Goal: Task Accomplishment & Management: Use online tool/utility

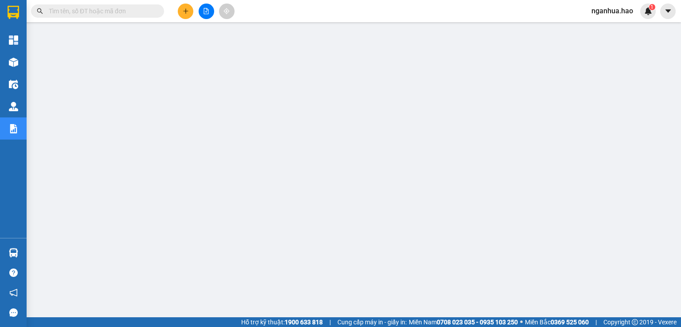
click at [120, 13] on input "text" at bounding box center [101, 11] width 105 height 10
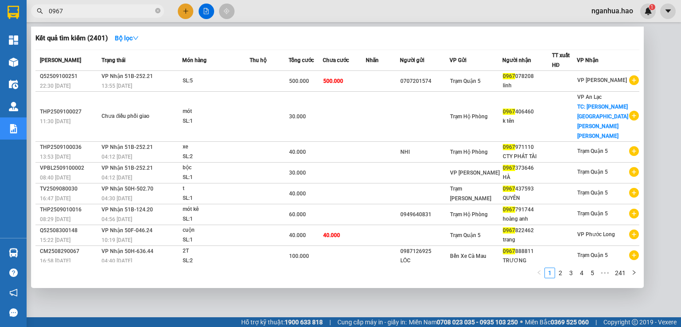
type input "0967"
click at [157, 15] on span at bounding box center [157, 11] width 5 height 8
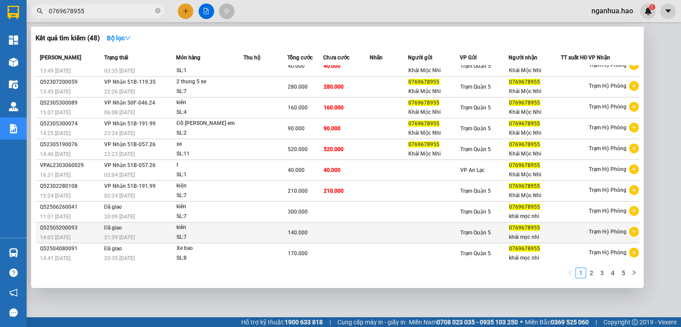
scroll to position [14, 0]
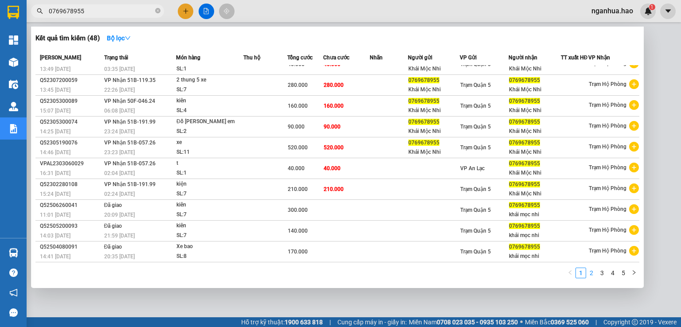
type input "0769678955"
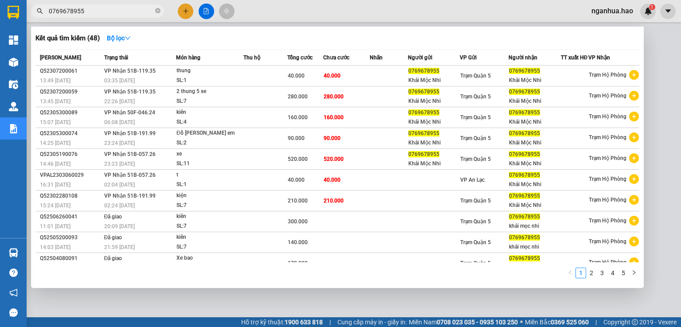
click at [590, 274] on link "2" at bounding box center [591, 273] width 10 height 10
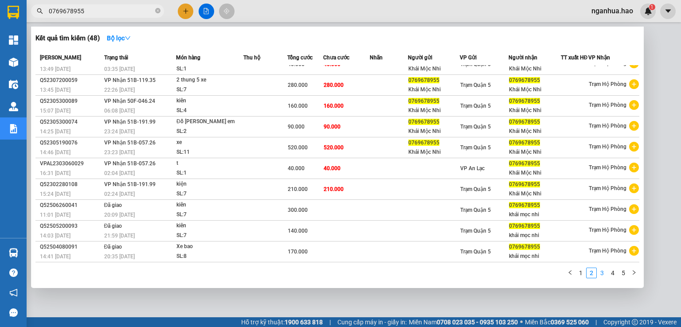
click at [601, 274] on link "3" at bounding box center [602, 273] width 10 height 10
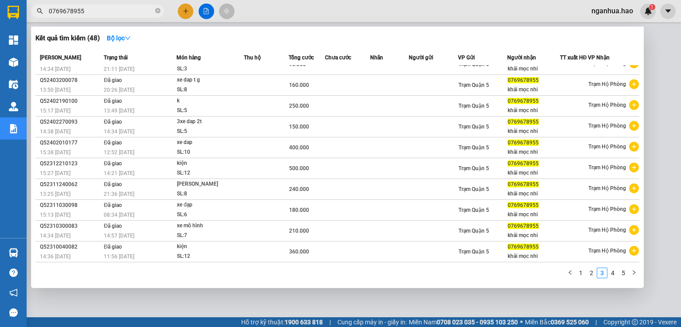
click at [196, 211] on div "SL: 6" at bounding box center [210, 215] width 66 height 10
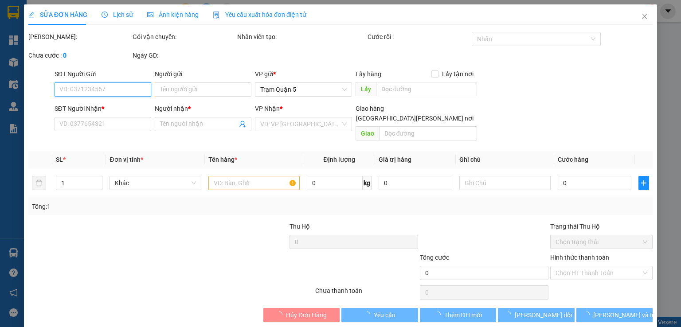
type input "0769678955"
type input "khải mọc nhi"
type input "180.000"
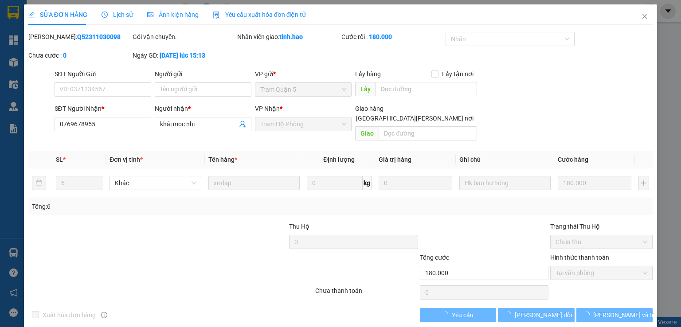
click at [181, 13] on span "Ảnh kiện hàng" at bounding box center [172, 14] width 51 height 7
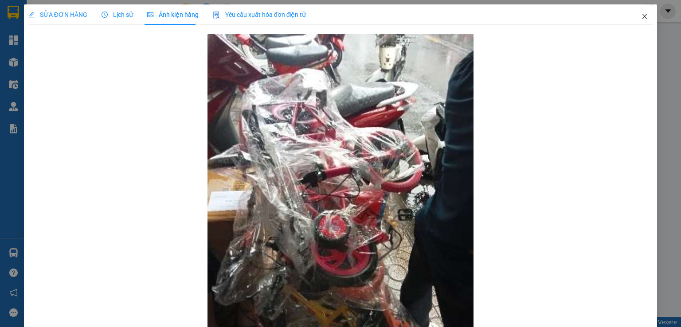
click at [641, 19] on icon "close" at bounding box center [644, 16] width 7 height 7
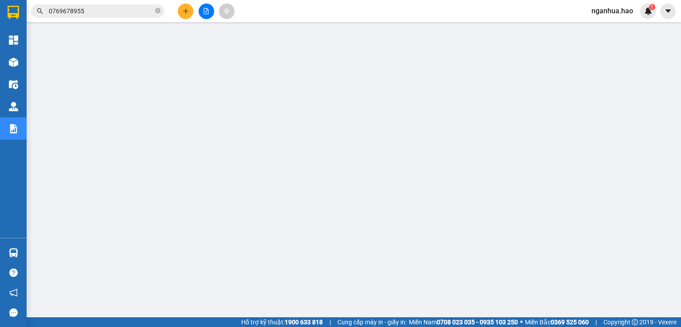
click at [97, 12] on input "0769678955" at bounding box center [101, 11] width 105 height 10
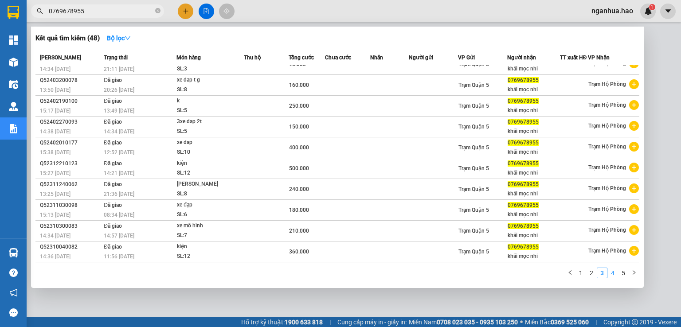
click at [613, 273] on link "4" at bounding box center [613, 273] width 10 height 10
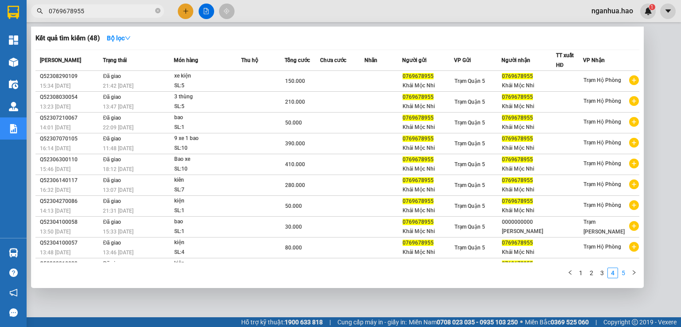
click at [627, 275] on link "5" at bounding box center [623, 273] width 10 height 10
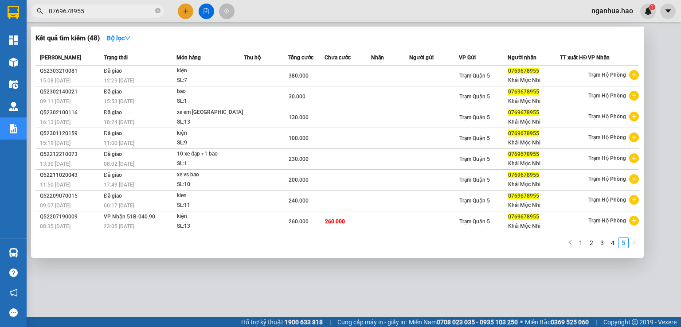
click at [569, 245] on icon "left" at bounding box center [569, 242] width 5 height 5
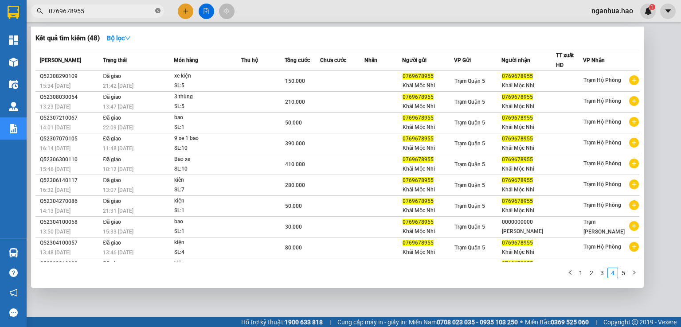
click at [160, 11] on icon "close-circle" at bounding box center [157, 10] width 5 height 5
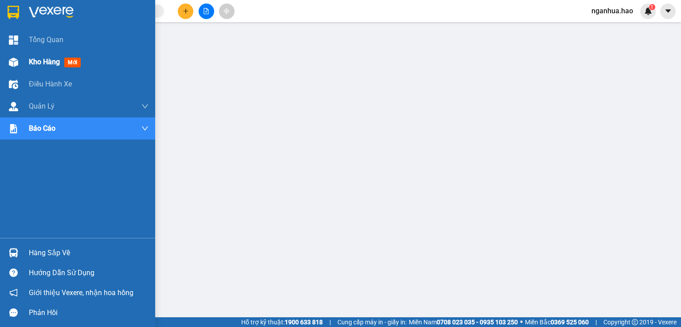
click at [37, 60] on span "Kho hàng" at bounding box center [44, 62] width 31 height 8
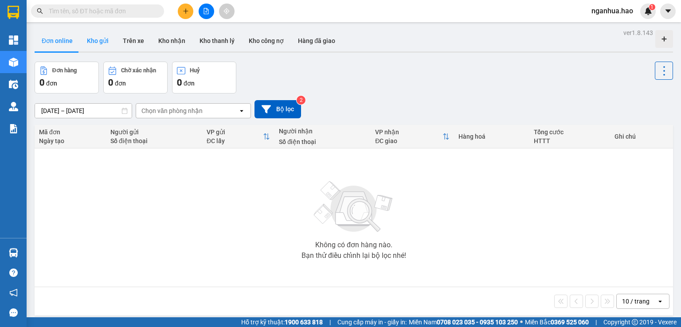
click at [104, 42] on button "Kho gửi" at bounding box center [98, 40] width 36 height 21
type input "[DATE] – [DATE]"
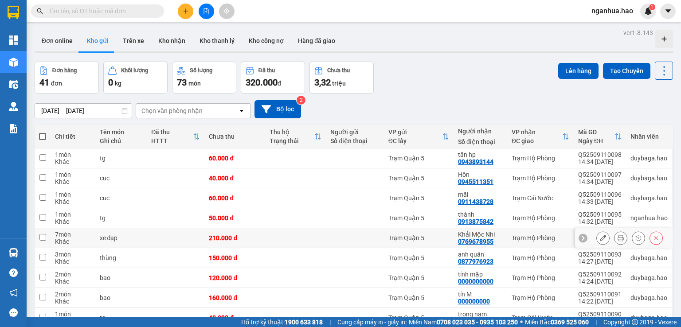
click at [283, 239] on td at bounding box center [295, 238] width 61 height 20
checkbox input "true"
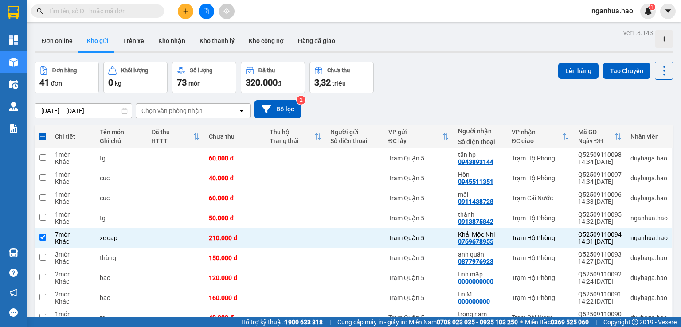
click at [136, 12] on input "text" at bounding box center [101, 11] width 105 height 10
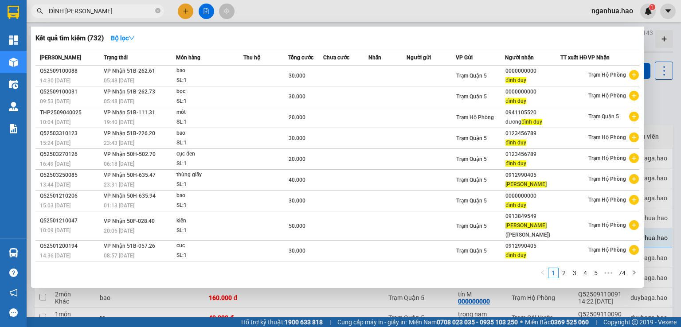
type input "ĐÌNH"
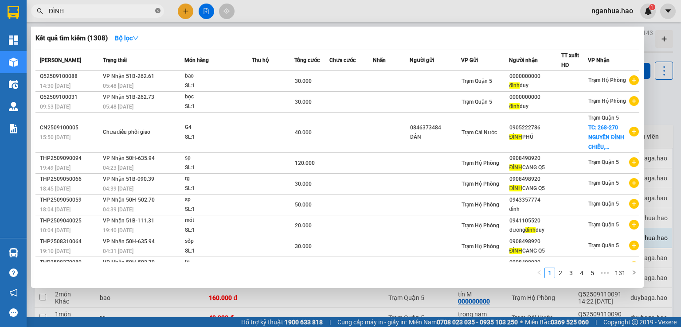
click at [158, 11] on icon "close-circle" at bounding box center [157, 10] width 5 height 5
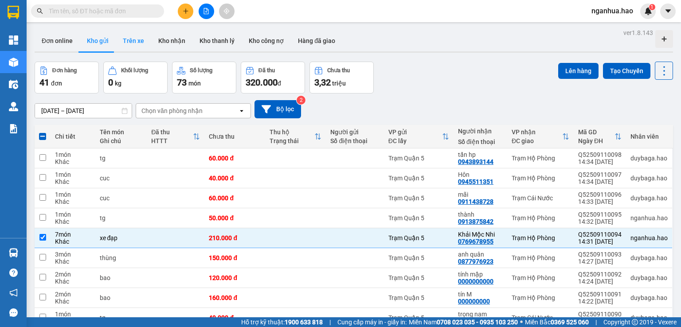
click at [133, 37] on button "Trên xe" at bounding box center [133, 40] width 35 height 21
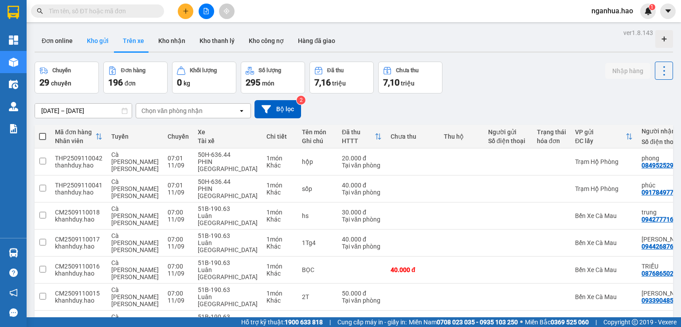
click at [94, 41] on button "Kho gửi" at bounding box center [98, 40] width 36 height 21
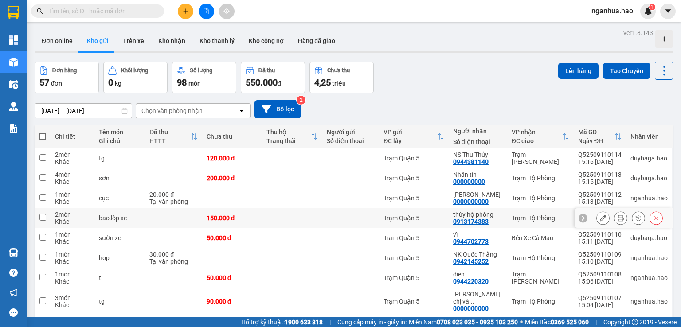
click at [310, 218] on td at bounding box center [292, 218] width 60 height 20
checkbox input "true"
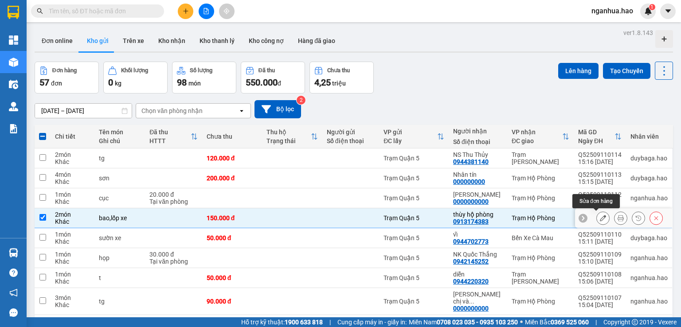
click at [600, 219] on icon at bounding box center [603, 218] width 6 height 6
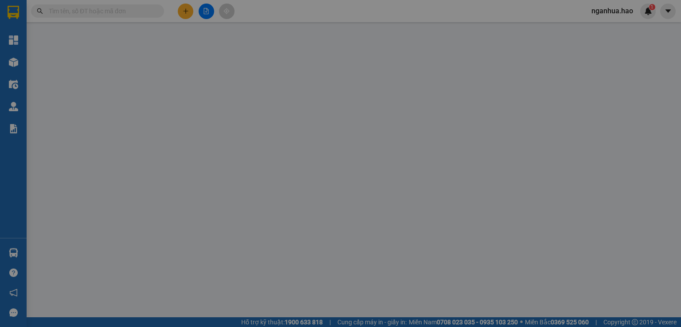
type input "0913174383"
type input "thùy hộ phòng"
type input "150.000"
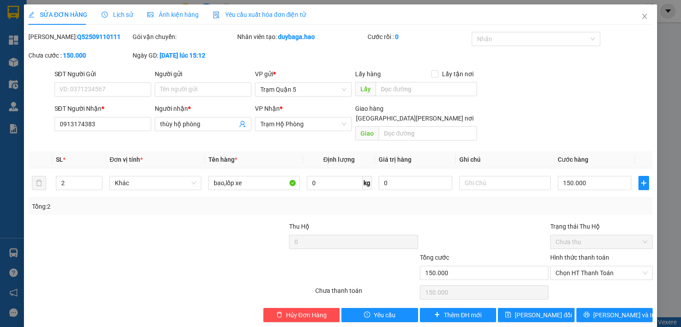
click at [172, 19] on div "Ảnh kiện hàng" at bounding box center [172, 15] width 51 height 10
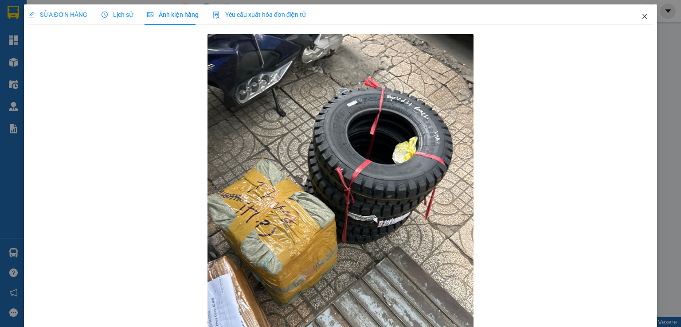
click at [641, 14] on icon "close" at bounding box center [644, 16] width 7 height 7
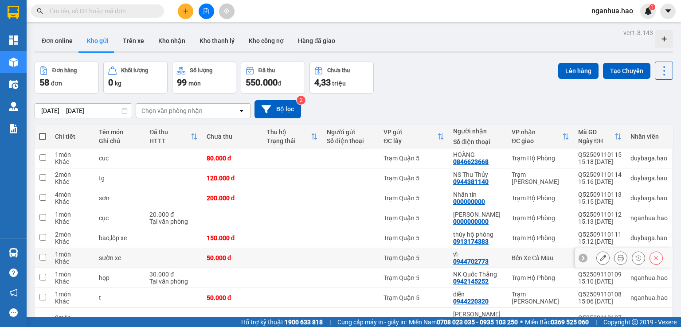
click at [295, 251] on td at bounding box center [292, 258] width 60 height 20
checkbox input "true"
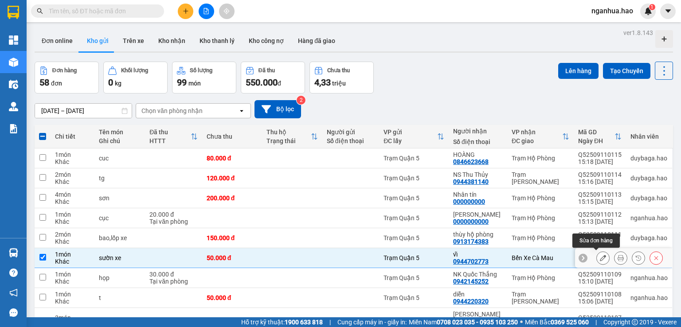
click at [600, 256] on icon at bounding box center [603, 258] width 6 height 6
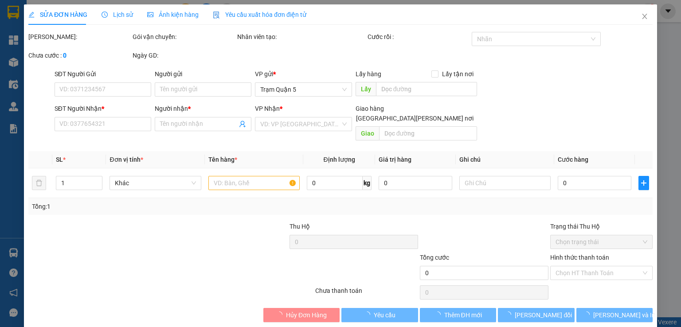
type input "0944702773"
type input "vĩ"
type input "50.000"
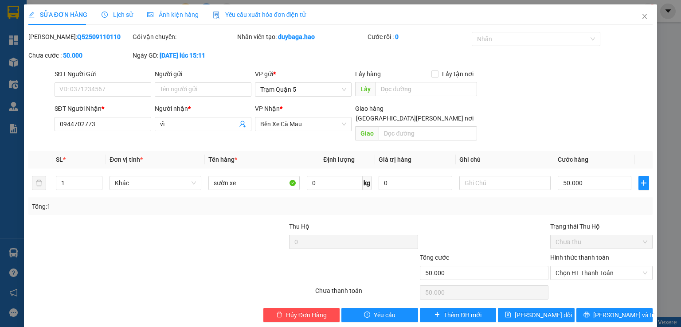
click at [182, 18] on span "Ảnh kiện hàng" at bounding box center [172, 14] width 51 height 7
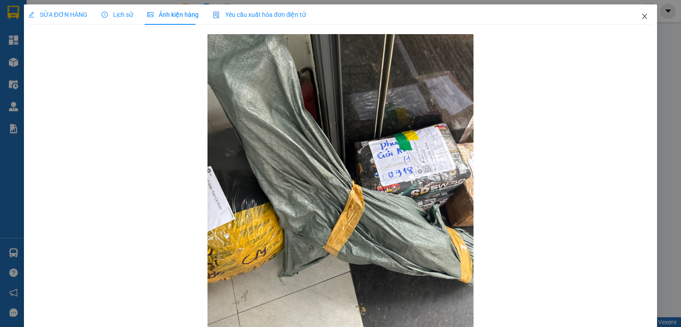
click at [642, 18] on icon "close" at bounding box center [644, 16] width 5 height 5
